Goal: Communication & Community: Answer question/provide support

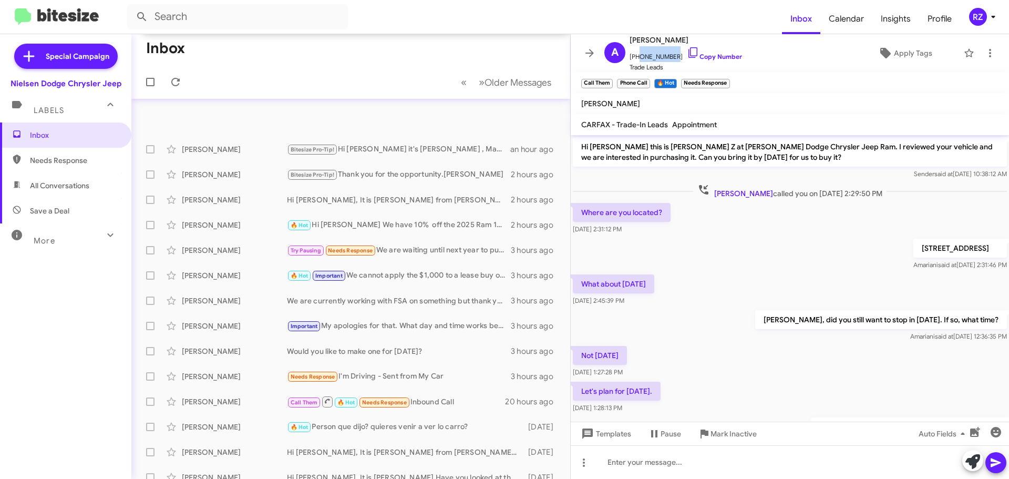
scroll to position [222, 0]
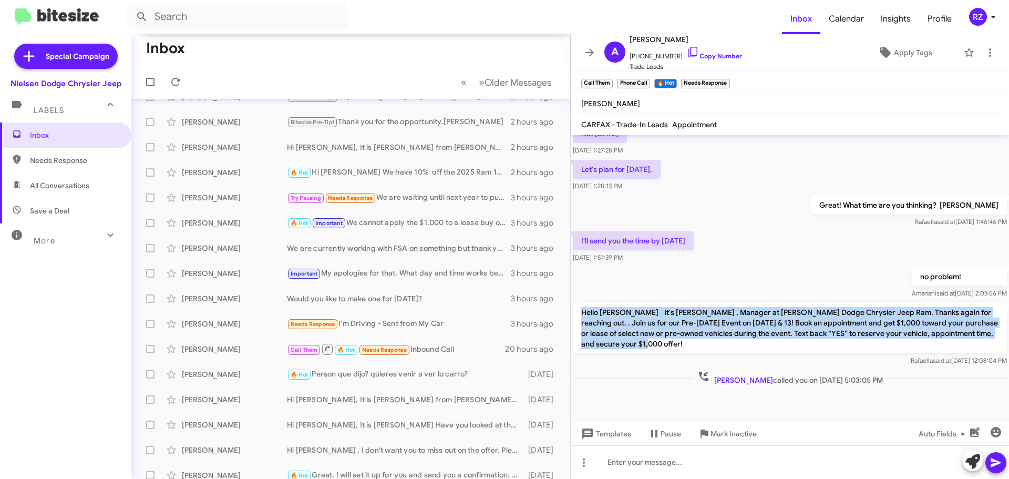
drag, startPoint x: 679, startPoint y: 347, endPoint x: 582, endPoint y: 311, distance: 103.5
click at [582, 311] on p "Hello [PERSON_NAME] it's [PERSON_NAME] , Manager at [PERSON_NAME] Dodge Chrysle…" at bounding box center [790, 328] width 434 height 50
copy p "Hello [PERSON_NAME] it's [PERSON_NAME] , Manager at [PERSON_NAME] Dodge Chrysle…"
click at [671, 339] on p "Hello [PERSON_NAME] it's [PERSON_NAME] , Manager at [PERSON_NAME] Dodge Chrysle…" at bounding box center [790, 328] width 434 height 50
drag, startPoint x: 668, startPoint y: 340, endPoint x: 575, endPoint y: 307, distance: 98.7
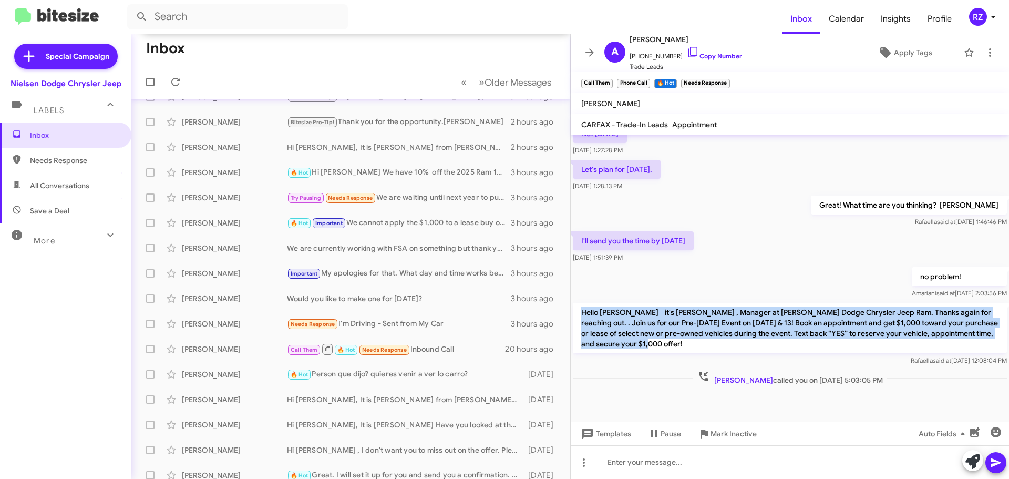
click at [575, 307] on p "Hello [PERSON_NAME] it's [PERSON_NAME] , Manager at [PERSON_NAME] Dodge Chrysle…" at bounding box center [790, 328] width 434 height 50
copy p "Hello [PERSON_NAME] it's [PERSON_NAME] , Manager at [PERSON_NAME] Dodge Chrysle…"
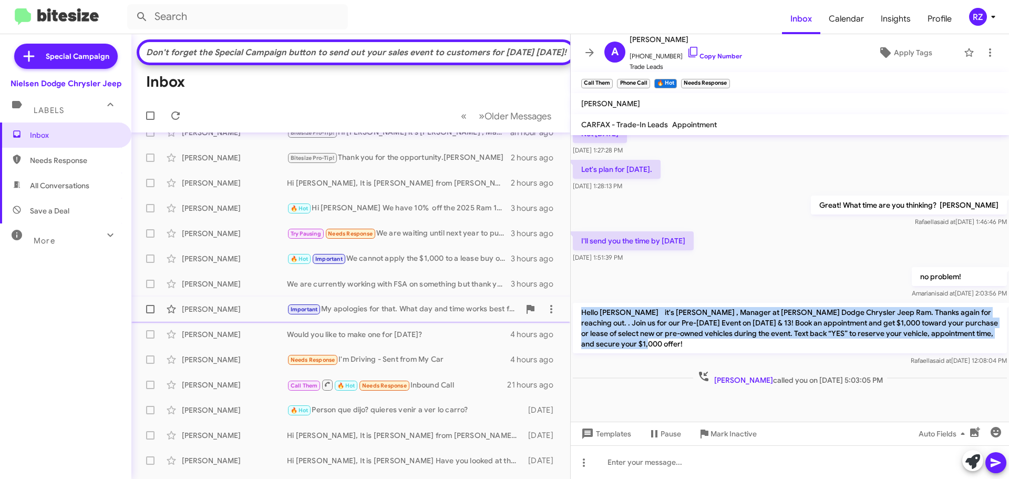
scroll to position [0, 0]
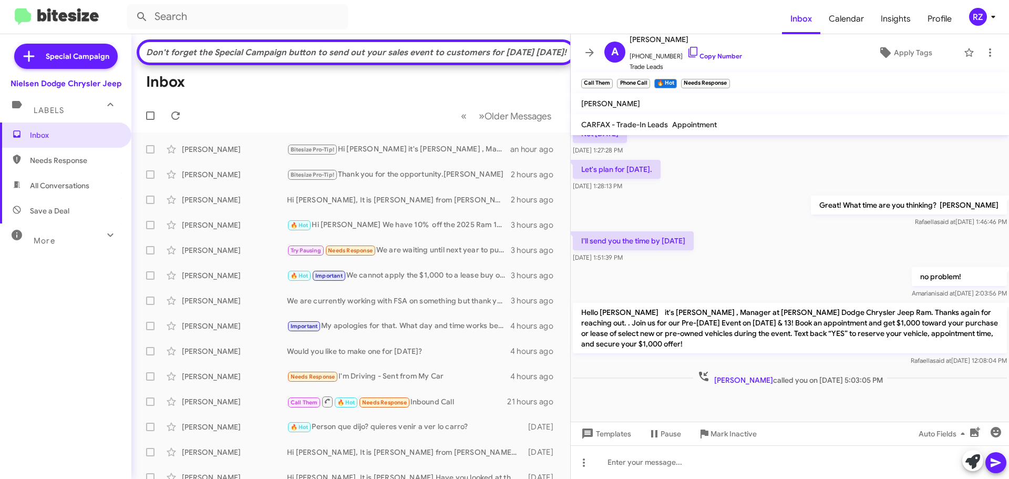
click at [612, 388] on div at bounding box center [790, 404] width 438 height 34
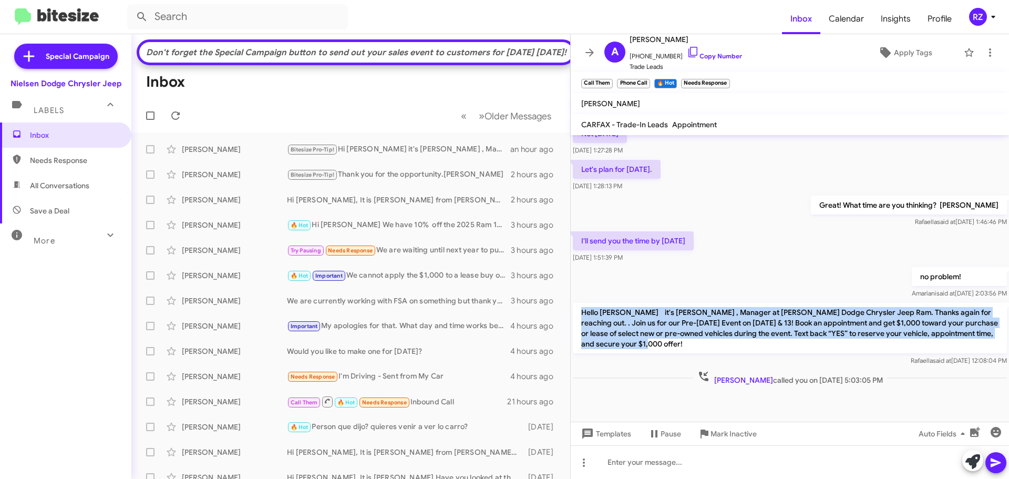
drag, startPoint x: 672, startPoint y: 346, endPoint x: 578, endPoint y: 304, distance: 102.6
click at [578, 304] on p "Hello [PERSON_NAME] it's [PERSON_NAME] , Manager at [PERSON_NAME] Dodge Chrysle…" at bounding box center [790, 328] width 434 height 50
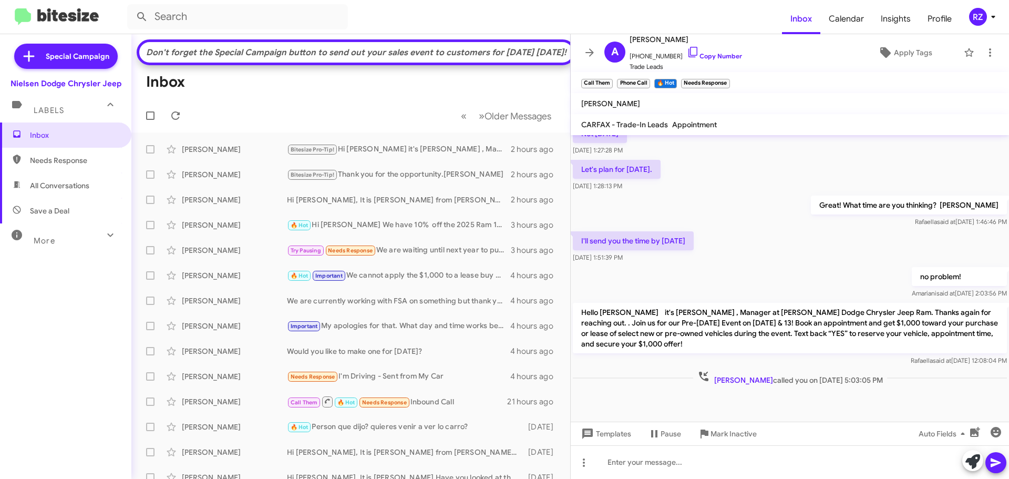
drag, startPoint x: 610, startPoint y: 314, endPoint x: 735, endPoint y: 279, distance: 129.4
click at [735, 279] on div "no problem! [PERSON_NAME] said at [DATE] 2:03:56 PM" at bounding box center [790, 283] width 438 height 36
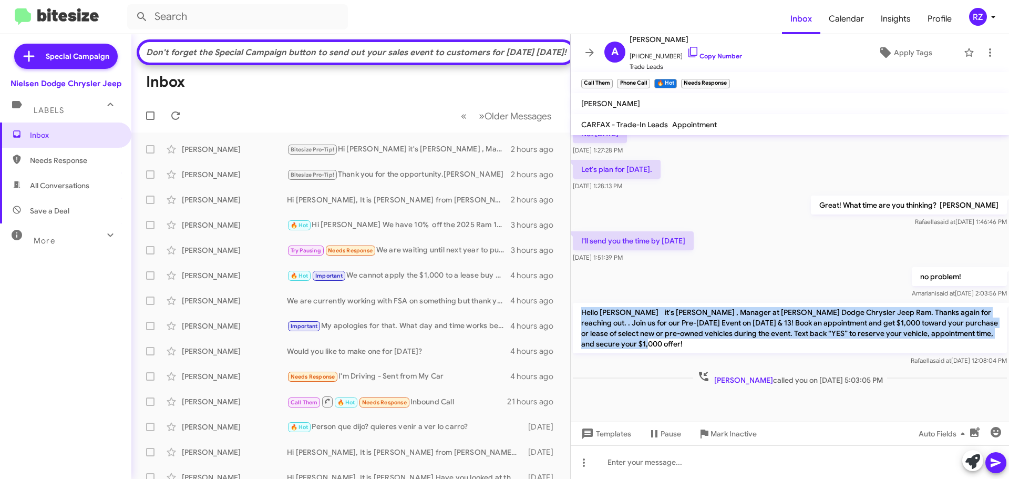
drag, startPoint x: 685, startPoint y: 345, endPoint x: 581, endPoint y: 311, distance: 109.0
click at [581, 311] on p "Hello [PERSON_NAME] it's [PERSON_NAME] , Manager at [PERSON_NAME] Dodge Chrysle…" at bounding box center [790, 328] width 434 height 50
copy p "Hello [PERSON_NAME] it's [PERSON_NAME] , Manager at [PERSON_NAME] Dodge Chrysle…"
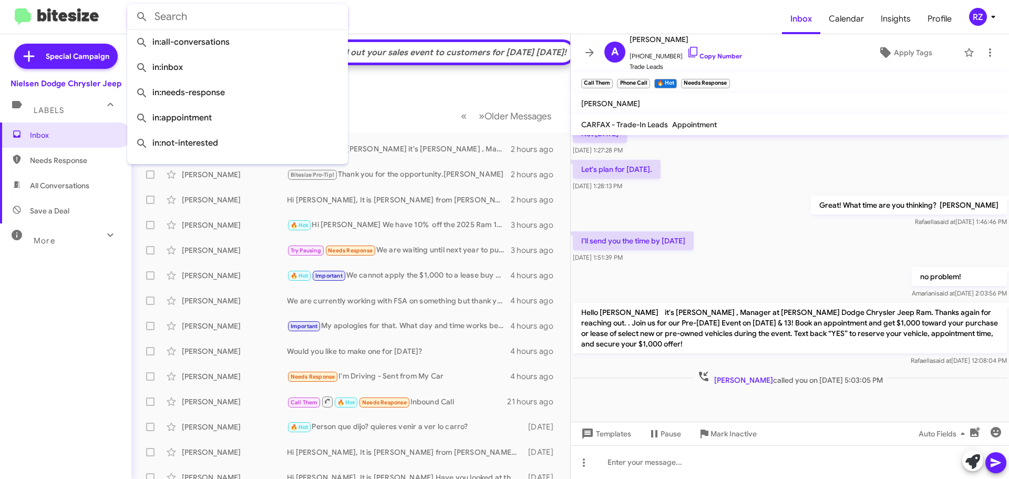
click at [195, 12] on input "text" at bounding box center [237, 16] width 221 height 25
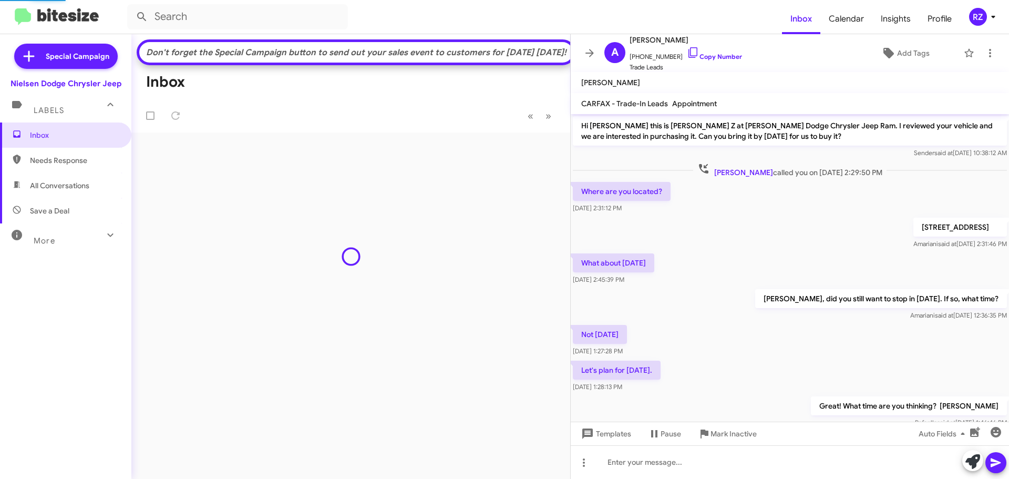
scroll to position [201, 0]
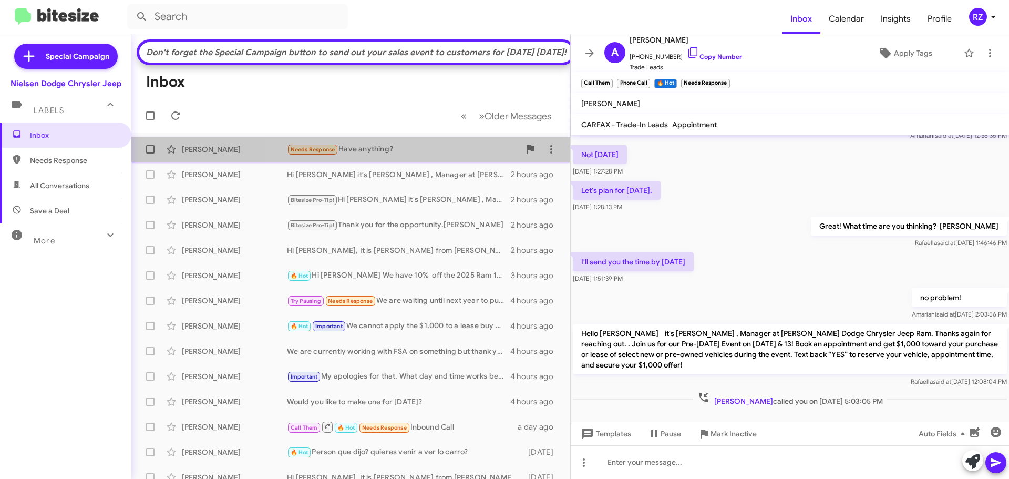
click at [451, 156] on div "Needs Response Have anything?" at bounding box center [403, 149] width 233 height 12
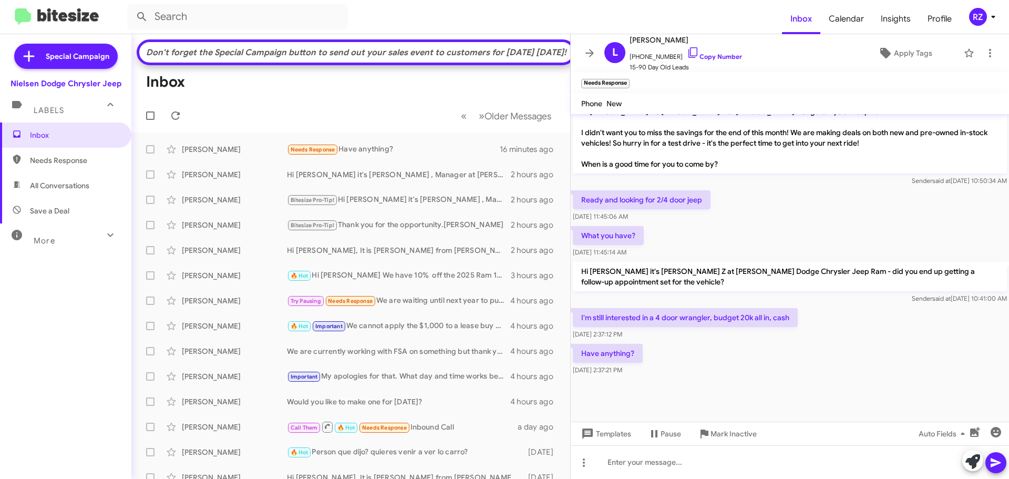
scroll to position [544, 0]
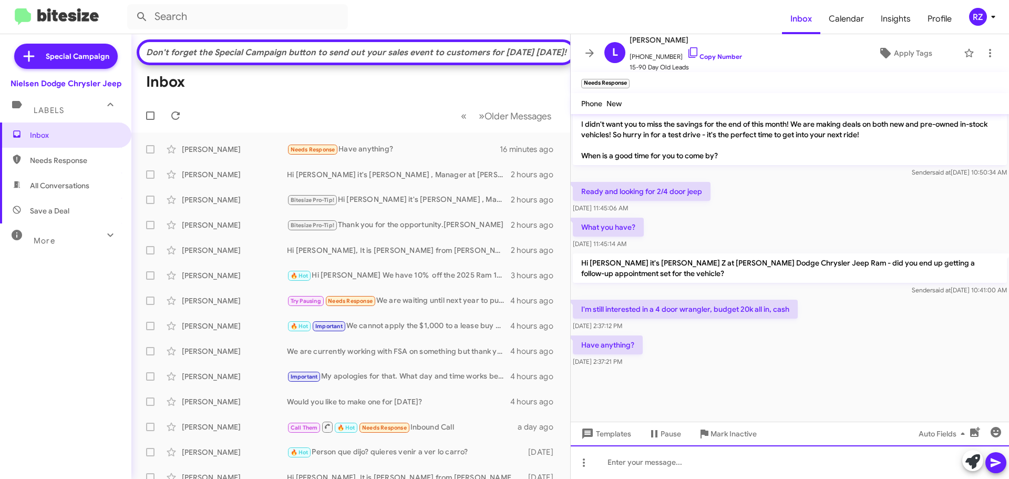
click at [641, 461] on div at bounding box center [790, 462] width 438 height 34
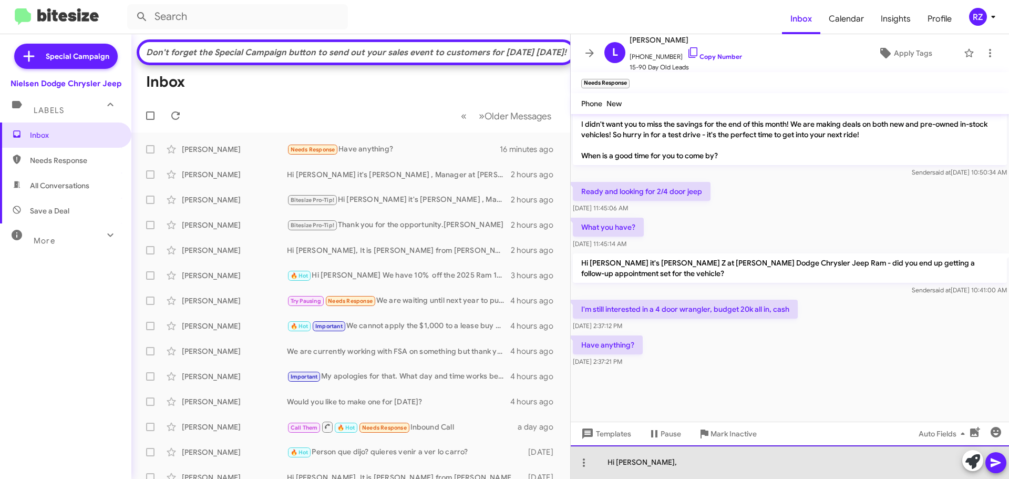
click at [653, 467] on div "Hi Lisa," at bounding box center [790, 462] width 438 height 34
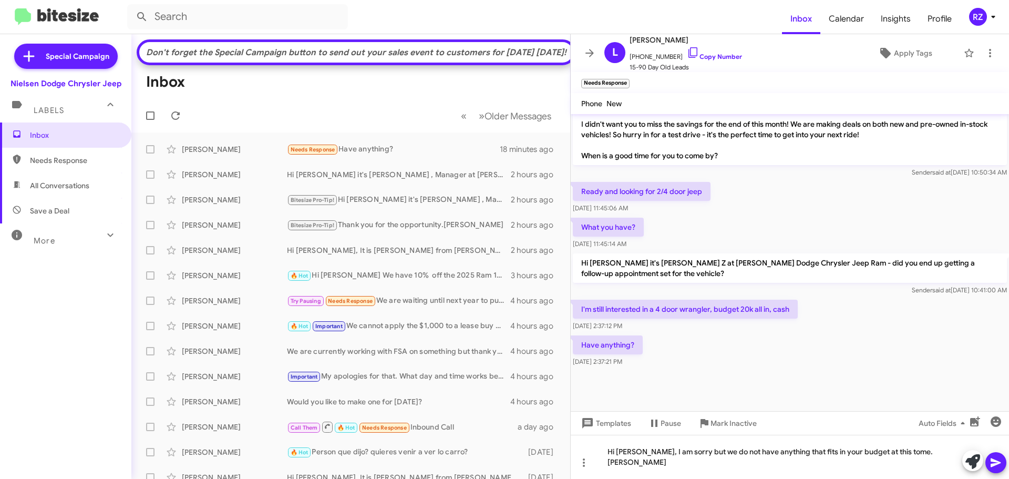
click at [996, 461] on icon at bounding box center [996, 462] width 10 height 9
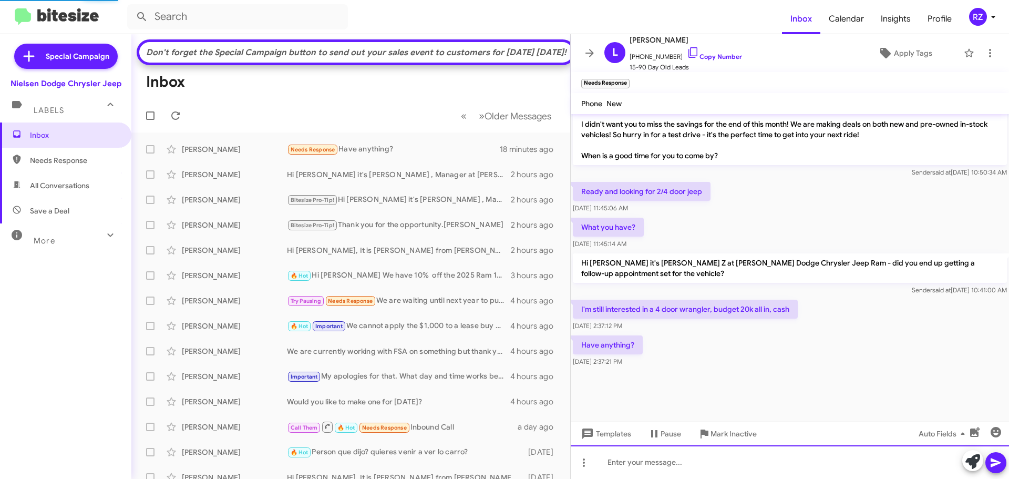
scroll to position [0, 0]
